Goal: Information Seeking & Learning: Learn about a topic

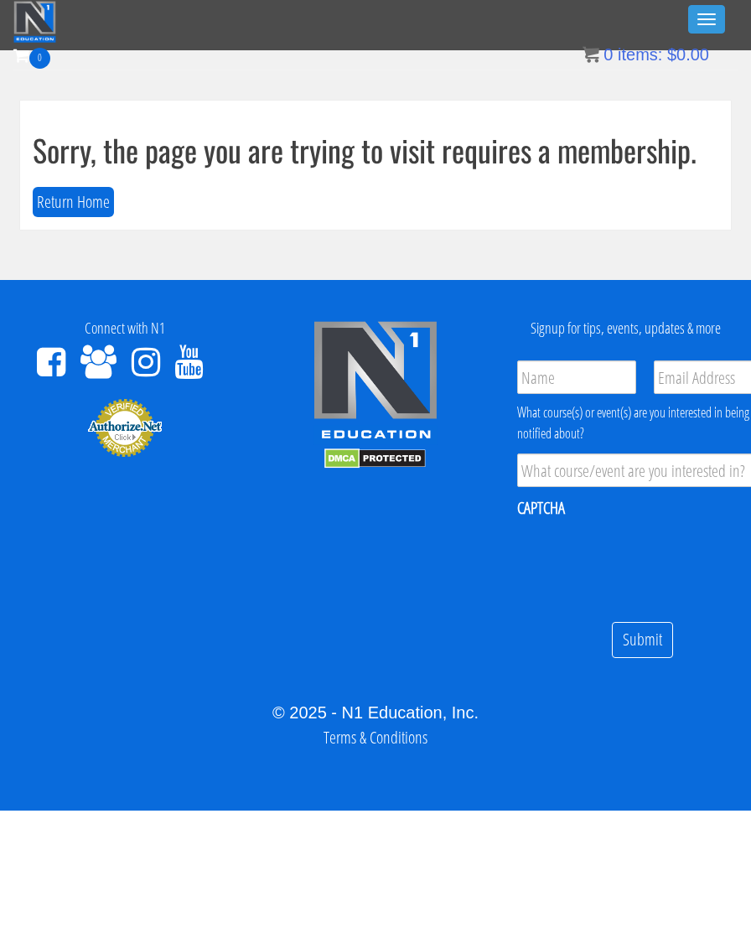
click at [75, 212] on button "Return Home" at bounding box center [73, 202] width 81 height 31
click at [698, 21] on button "Toggle navigation" at bounding box center [706, 19] width 37 height 28
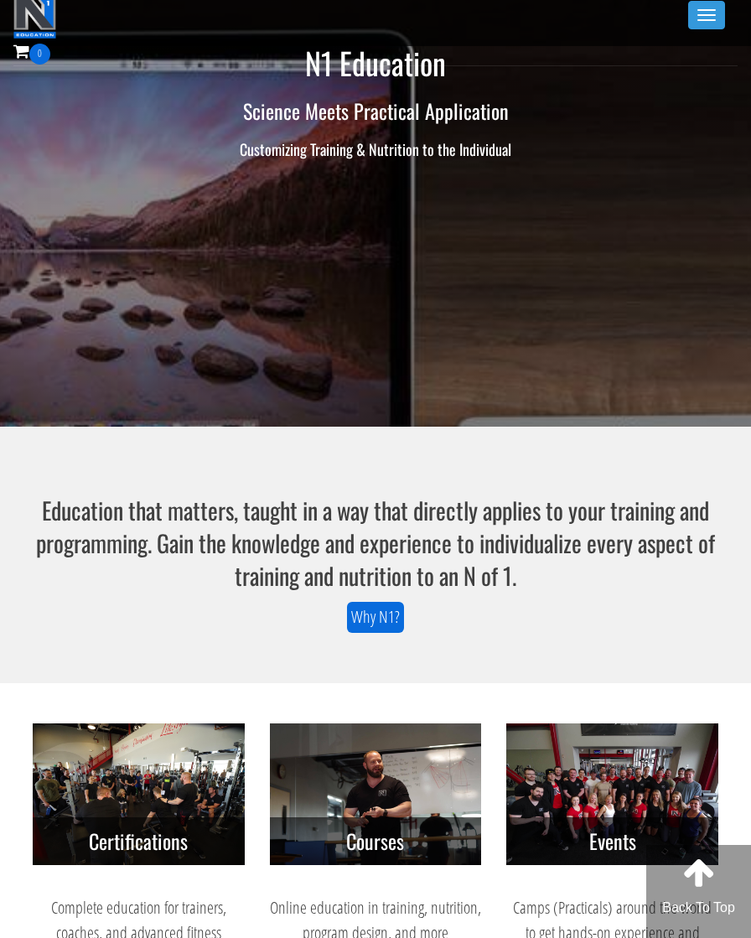
scroll to position [4, 0]
click at [692, 24] on button "Toggle navigation" at bounding box center [706, 15] width 37 height 28
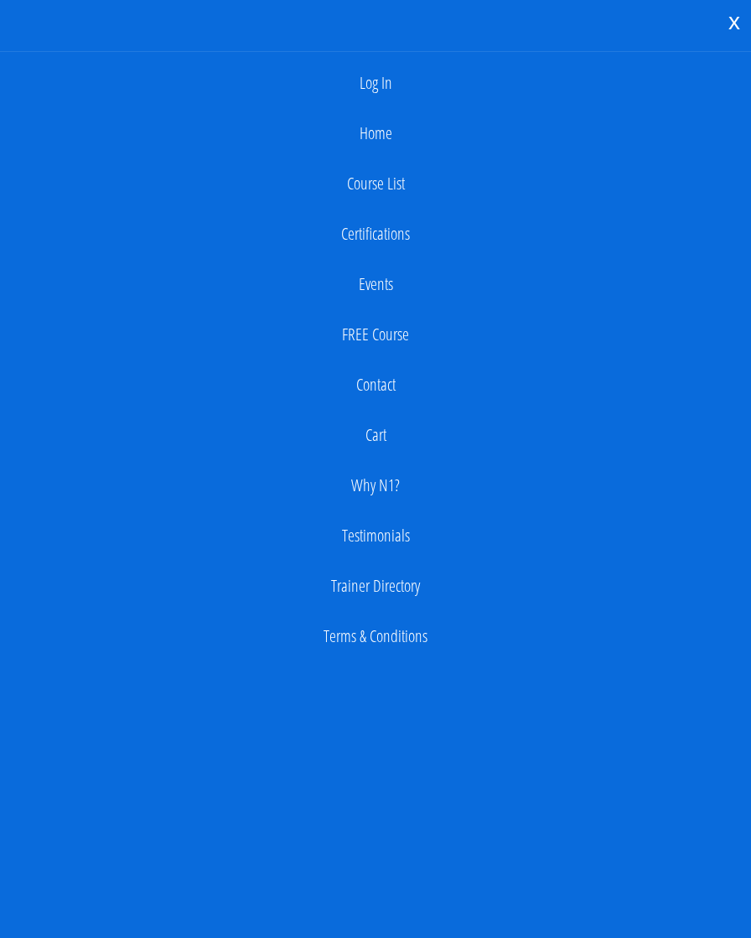
click at [385, 85] on link "Log In" at bounding box center [375, 83] width 734 height 34
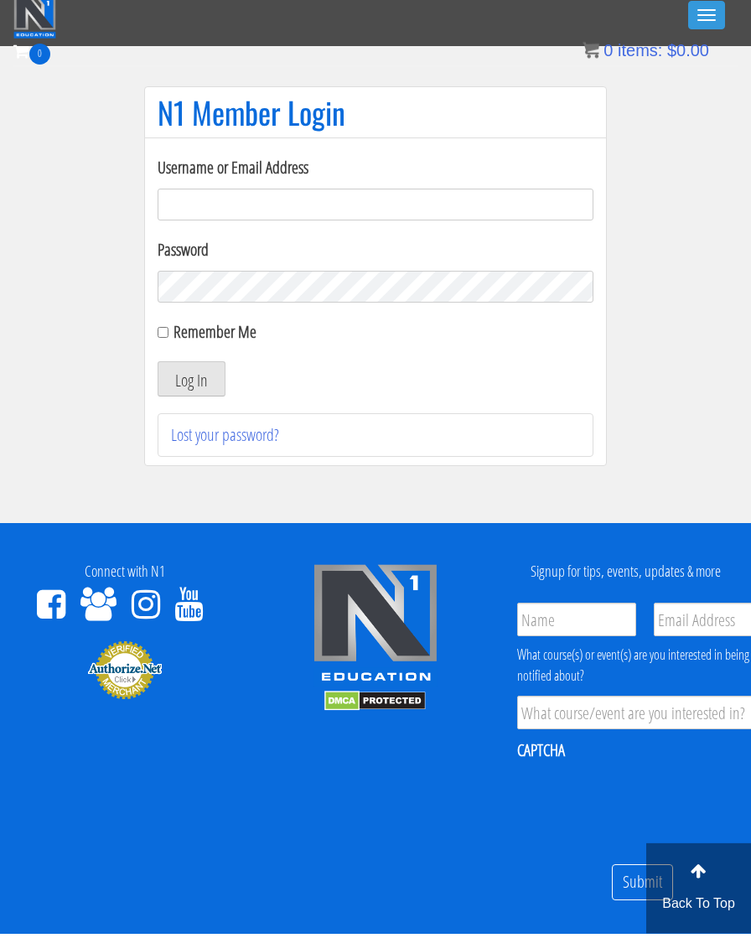
type input "info@jouwtopvorm.nl"
click at [191, 379] on button "Log In" at bounding box center [192, 382] width 68 height 35
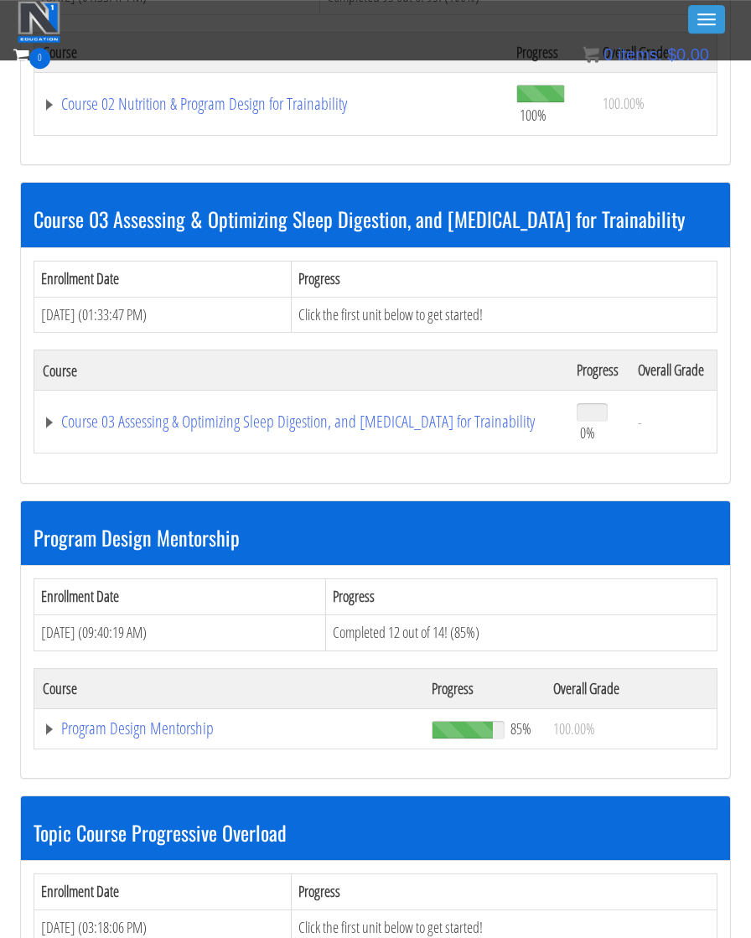
scroll to position [974, 0]
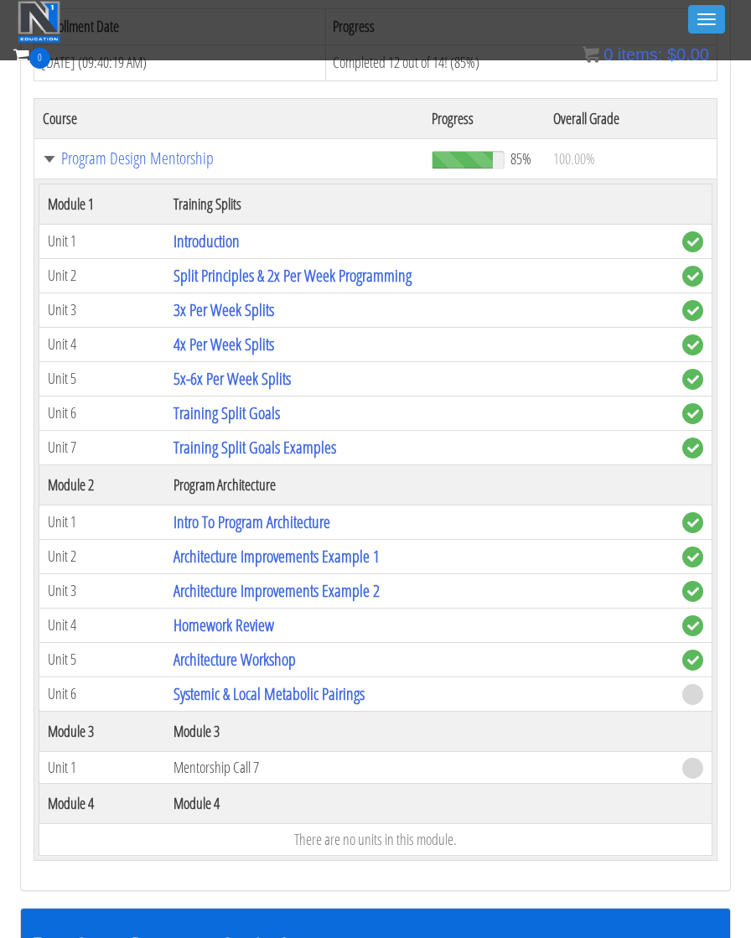
scroll to position [1529, 0]
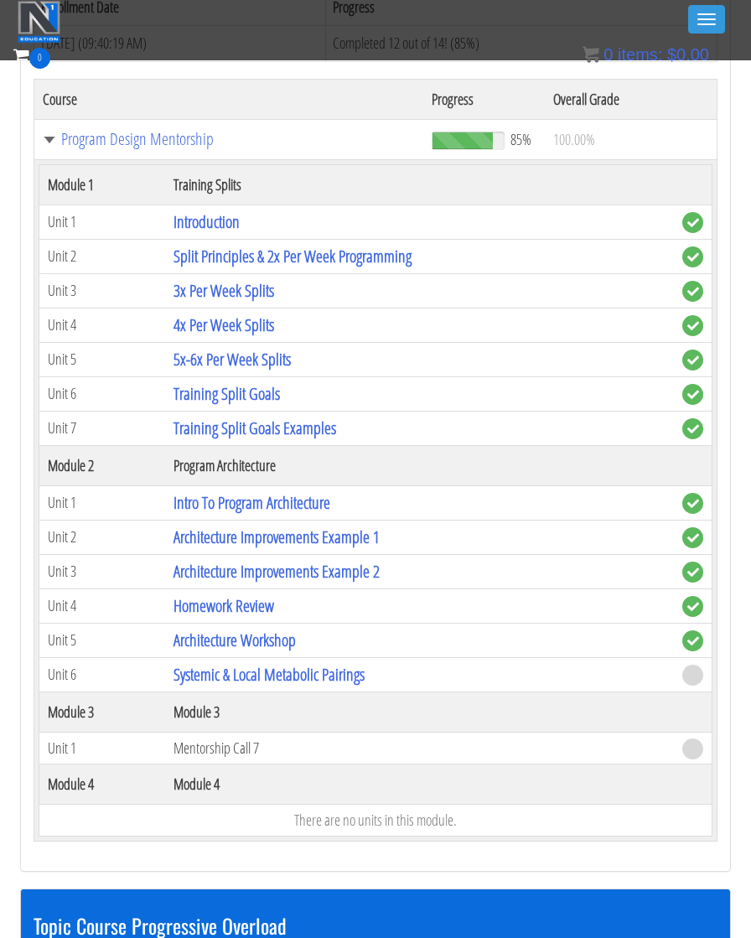
click at [349, 668] on link "Systemic & Local Metabolic Pairings" at bounding box center [268, 674] width 191 height 23
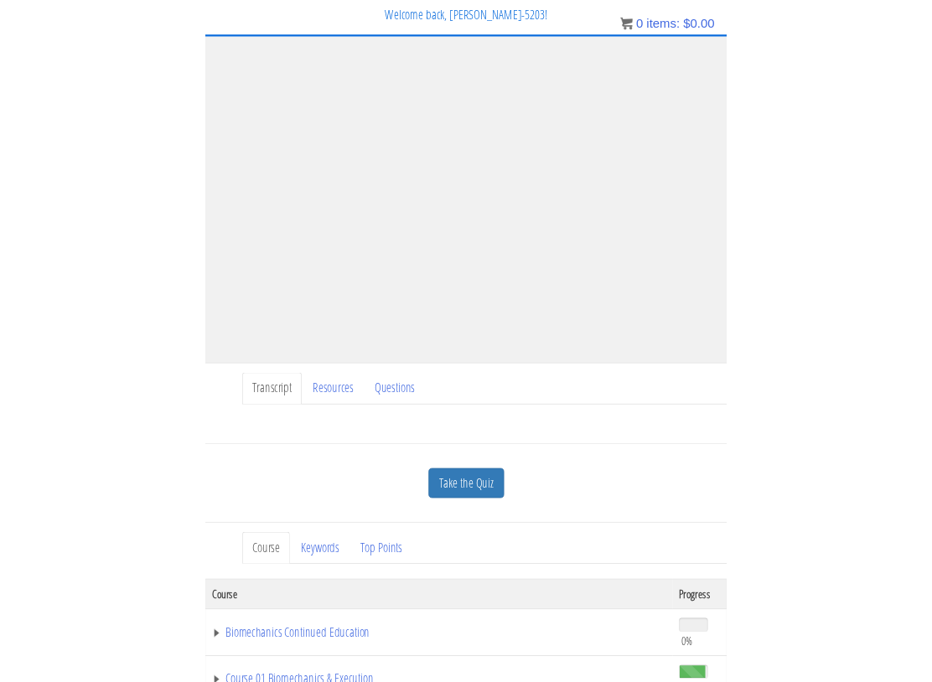
scroll to position [17, 0]
